Goal: Transaction & Acquisition: Purchase product/service

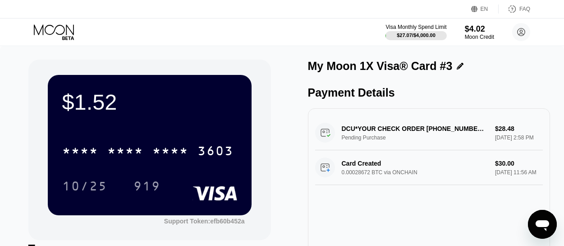
click at [66, 32] on icon at bounding box center [54, 29] width 40 height 10
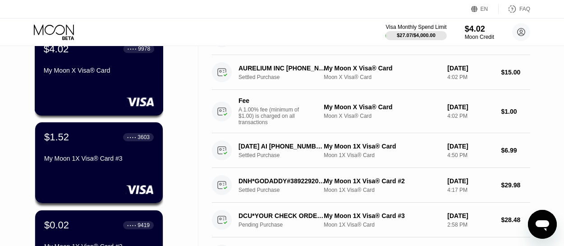
scroll to position [81, 0]
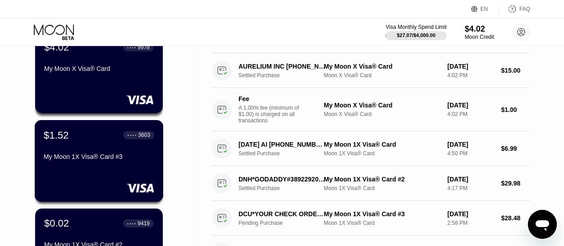
click at [85, 144] on div "$1.52 ● ● ● ● 3603 My Moon 1X Visa® Card #3" at bounding box center [99, 146] width 110 height 35
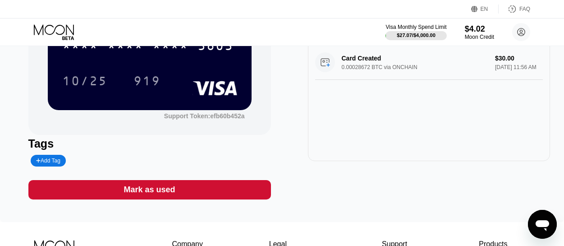
scroll to position [114, 0]
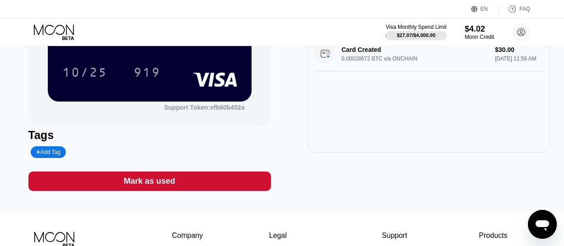
click at [51, 152] on div "Add Tag" at bounding box center [48, 152] width 24 height 6
click at [51, 152] on input "text" at bounding box center [70, 152] width 69 height 6
click at [114, 152] on div at bounding box center [119, 151] width 10 height 5
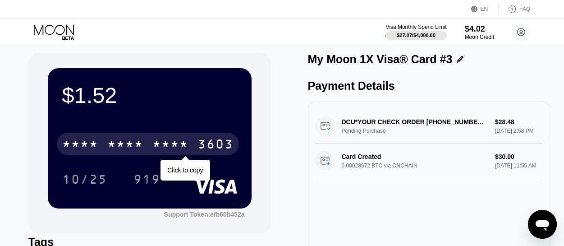
scroll to position [0, 0]
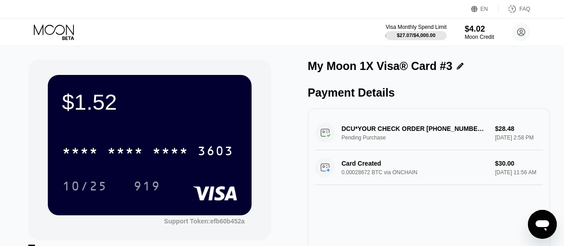
click at [457, 66] on icon at bounding box center [460, 66] width 7 height 7
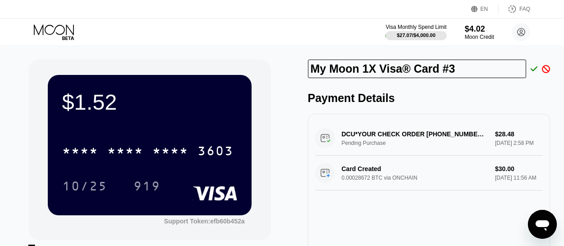
click at [533, 68] on icon at bounding box center [534, 69] width 7 height 8
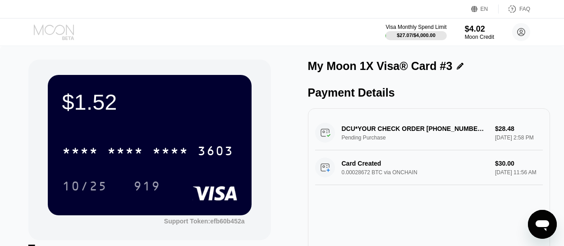
click at [52, 27] on icon at bounding box center [55, 32] width 42 height 16
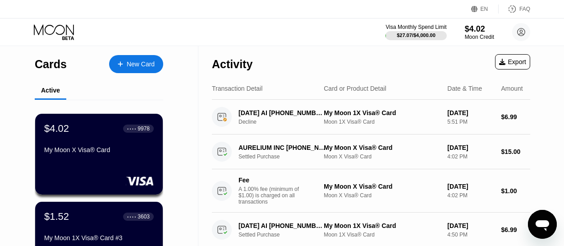
click at [137, 61] on div "New Card" at bounding box center [141, 64] width 28 height 8
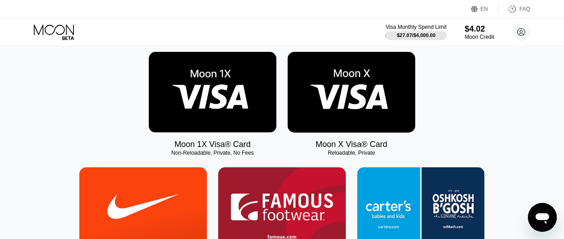
scroll to position [140, 0]
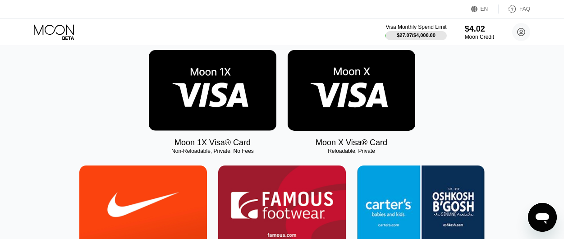
click at [210, 113] on img at bounding box center [213, 90] width 128 height 81
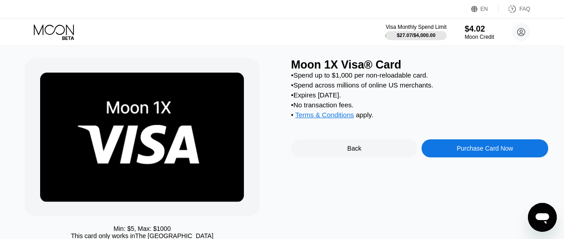
scroll to position [19, 0]
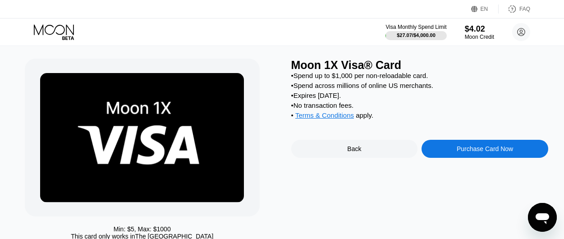
click at [467, 152] on div "Purchase Card Now" at bounding box center [485, 148] width 56 height 7
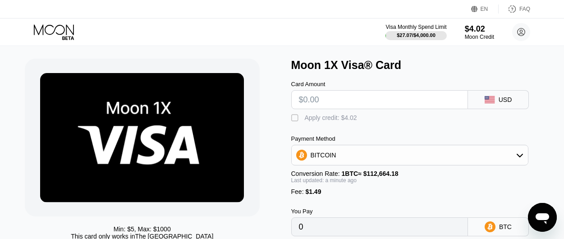
click at [416, 106] on input "text" at bounding box center [379, 100] width 161 height 18
type input "$4"
type input "0.00004873"
type input "$40"
type input "0.00036827"
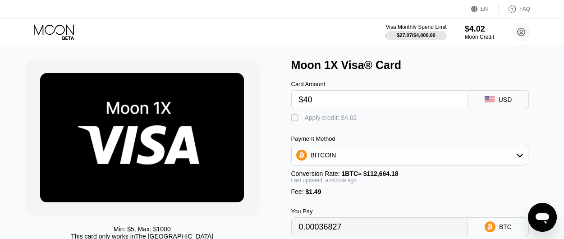
type input "$40"
click at [295, 119] on div "" at bounding box center [295, 118] width 9 height 9
type input "0.00033258"
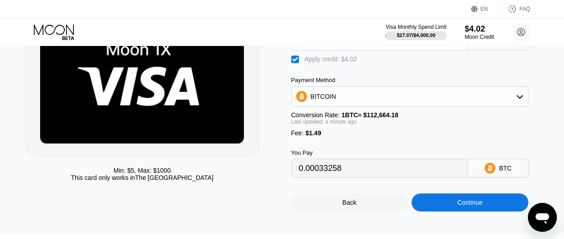
scroll to position [79, 0]
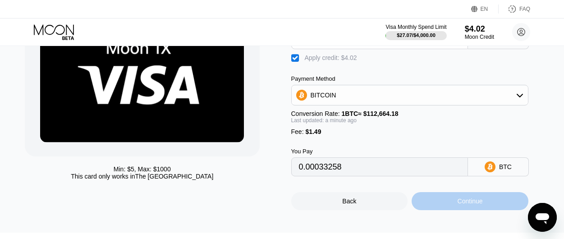
click at [451, 210] on div "Continue" at bounding box center [470, 201] width 117 height 18
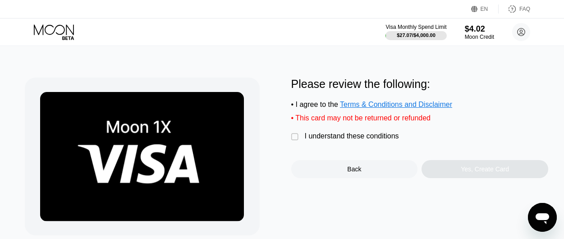
click at [297, 142] on div "" at bounding box center [295, 137] width 9 height 9
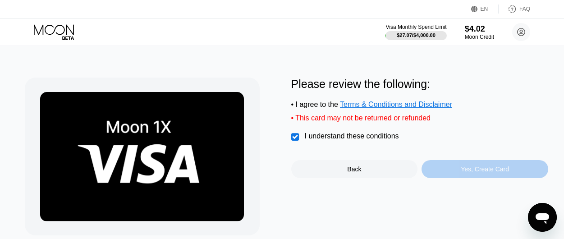
click at [463, 168] on div "Yes, Create Card" at bounding box center [485, 169] width 127 height 18
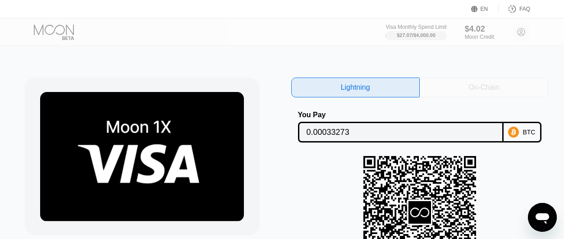
click at [477, 91] on div "On-Chain" at bounding box center [483, 87] width 31 height 9
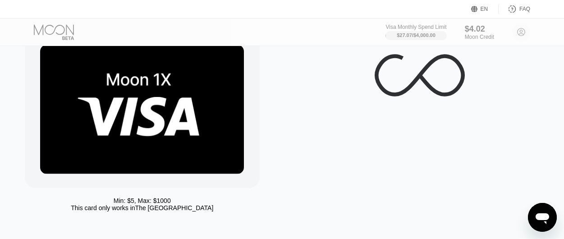
scroll to position [50, 0]
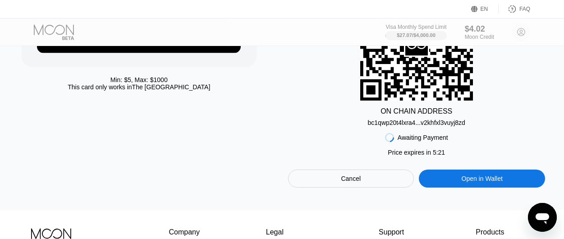
scroll to position [169, 3]
